Goal: Find specific page/section: Find specific page/section

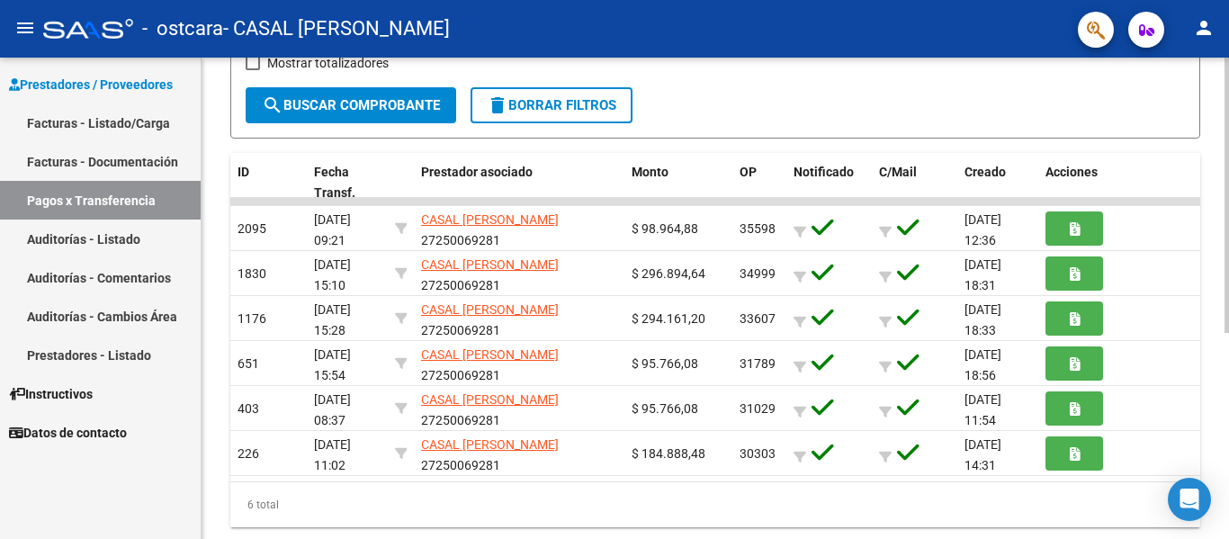
scroll to position [314, 0]
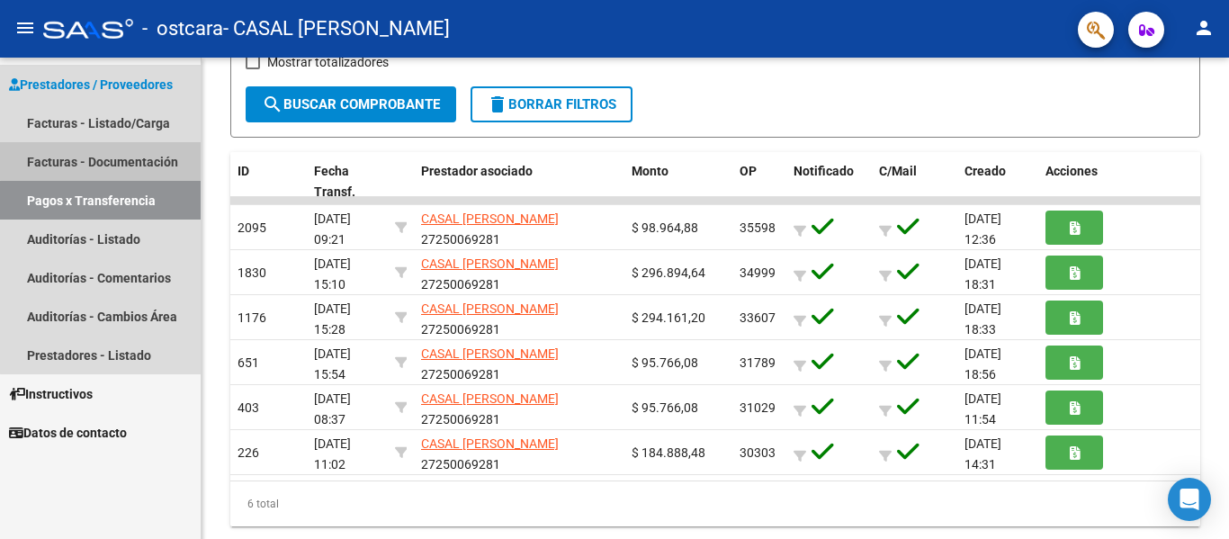
click at [126, 154] on link "Facturas - Documentación" at bounding box center [100, 161] width 201 height 39
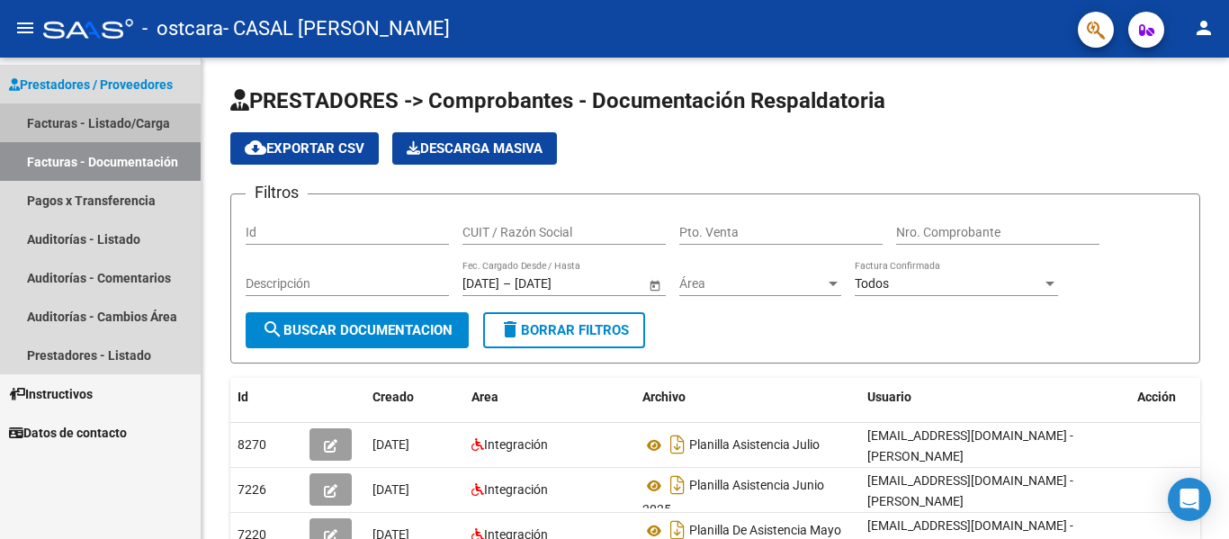
click at [120, 122] on link "Facturas - Listado/Carga" at bounding box center [100, 123] width 201 height 39
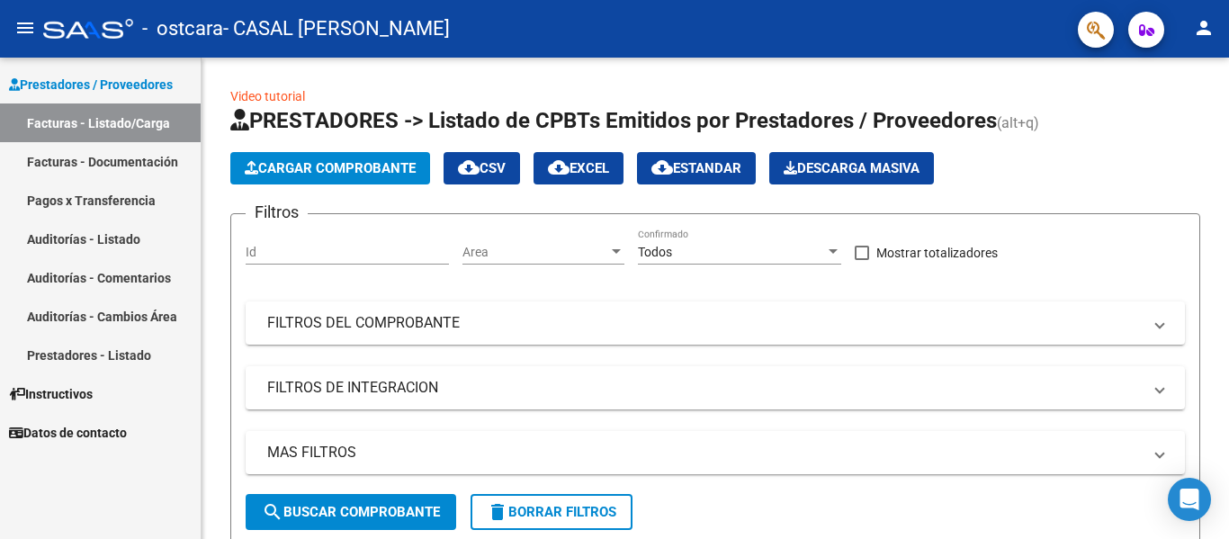
click at [145, 307] on link "Auditorías - Cambios Área" at bounding box center [100, 316] width 201 height 39
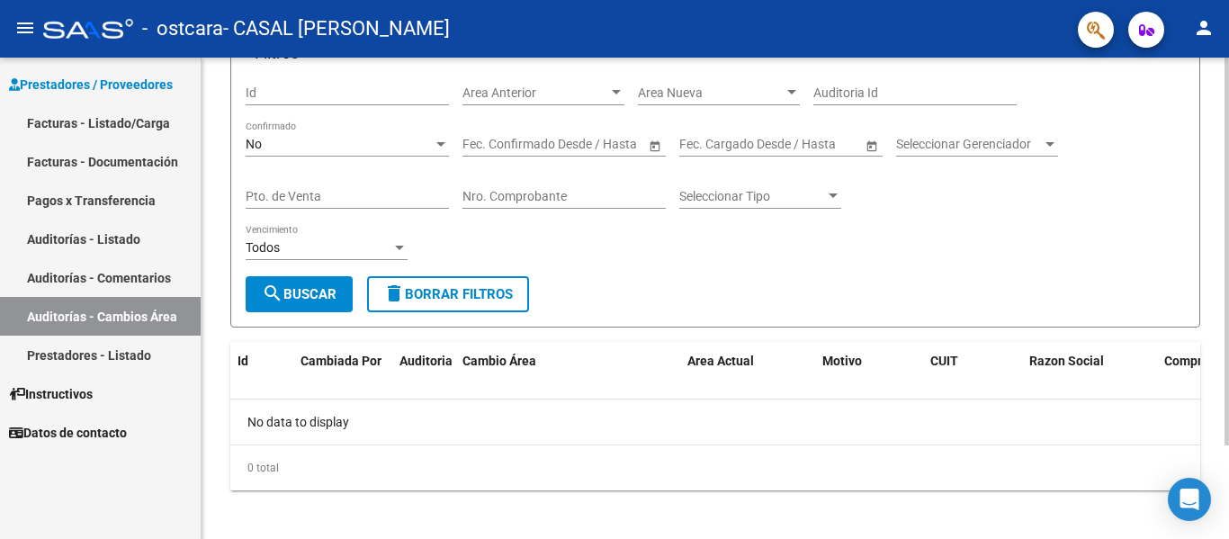
scroll to position [116, 0]
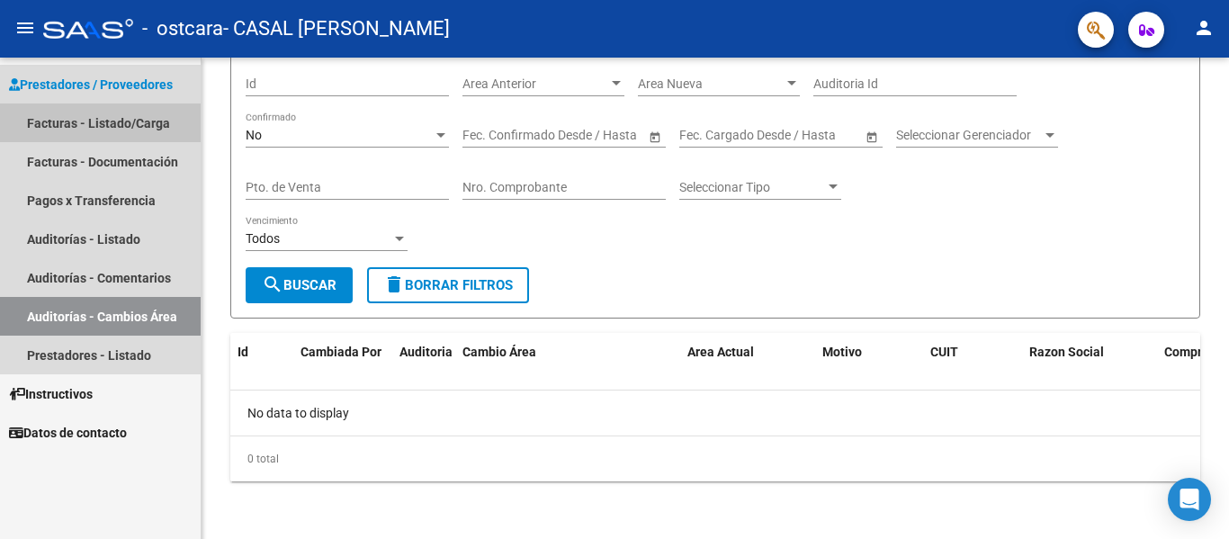
click at [120, 110] on link "Facturas - Listado/Carga" at bounding box center [100, 123] width 201 height 39
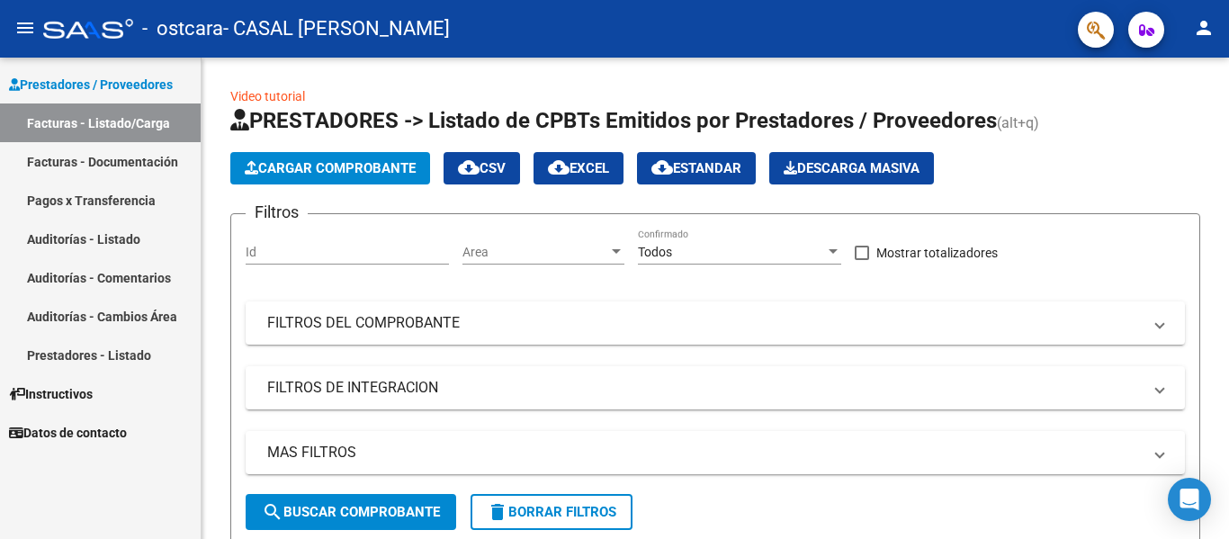
click at [0, 104] on link "Facturas - Listado/Carga" at bounding box center [100, 123] width 201 height 39
